Goal: Find specific page/section: Locate a particular part of the current website

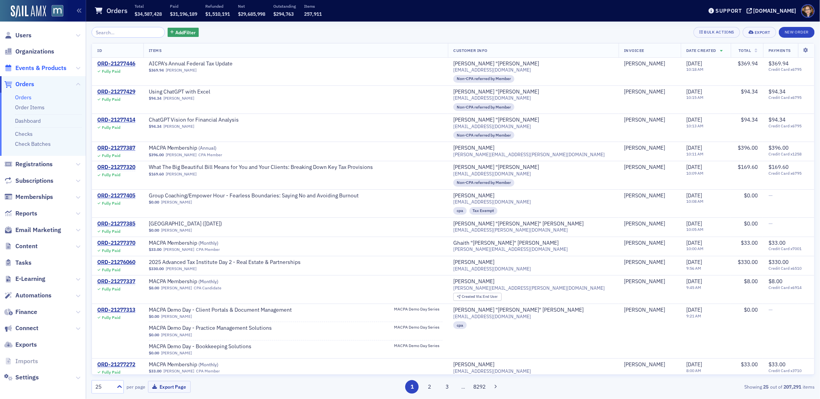
click at [35, 69] on span "Events & Products" at bounding box center [40, 68] width 51 height 8
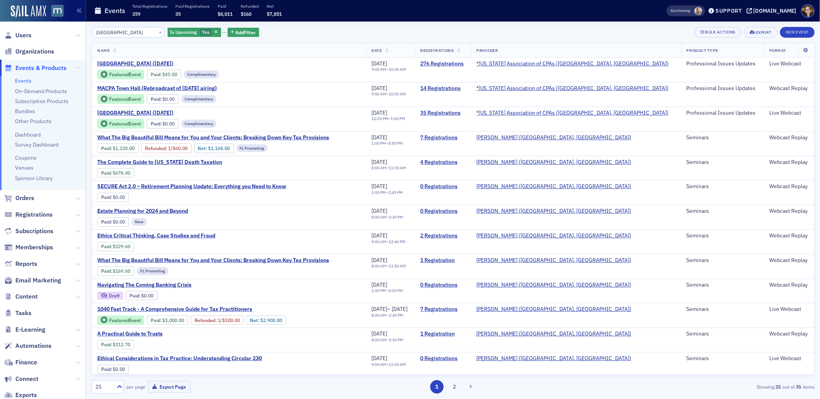
type input "[GEOGRAPHIC_DATA]"
click at [137, 62] on span "[GEOGRAPHIC_DATA] ([DATE])" at bounding box center [161, 63] width 129 height 7
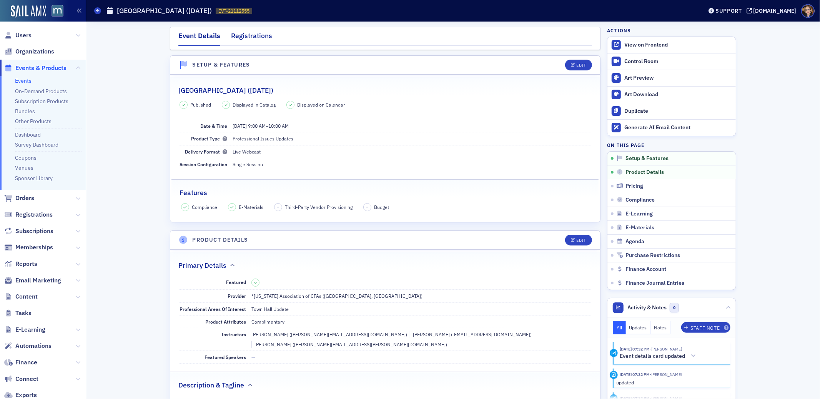
click at [241, 35] on div "Registrations" at bounding box center [251, 38] width 41 height 14
